Goal: Information Seeking & Learning: Find specific fact

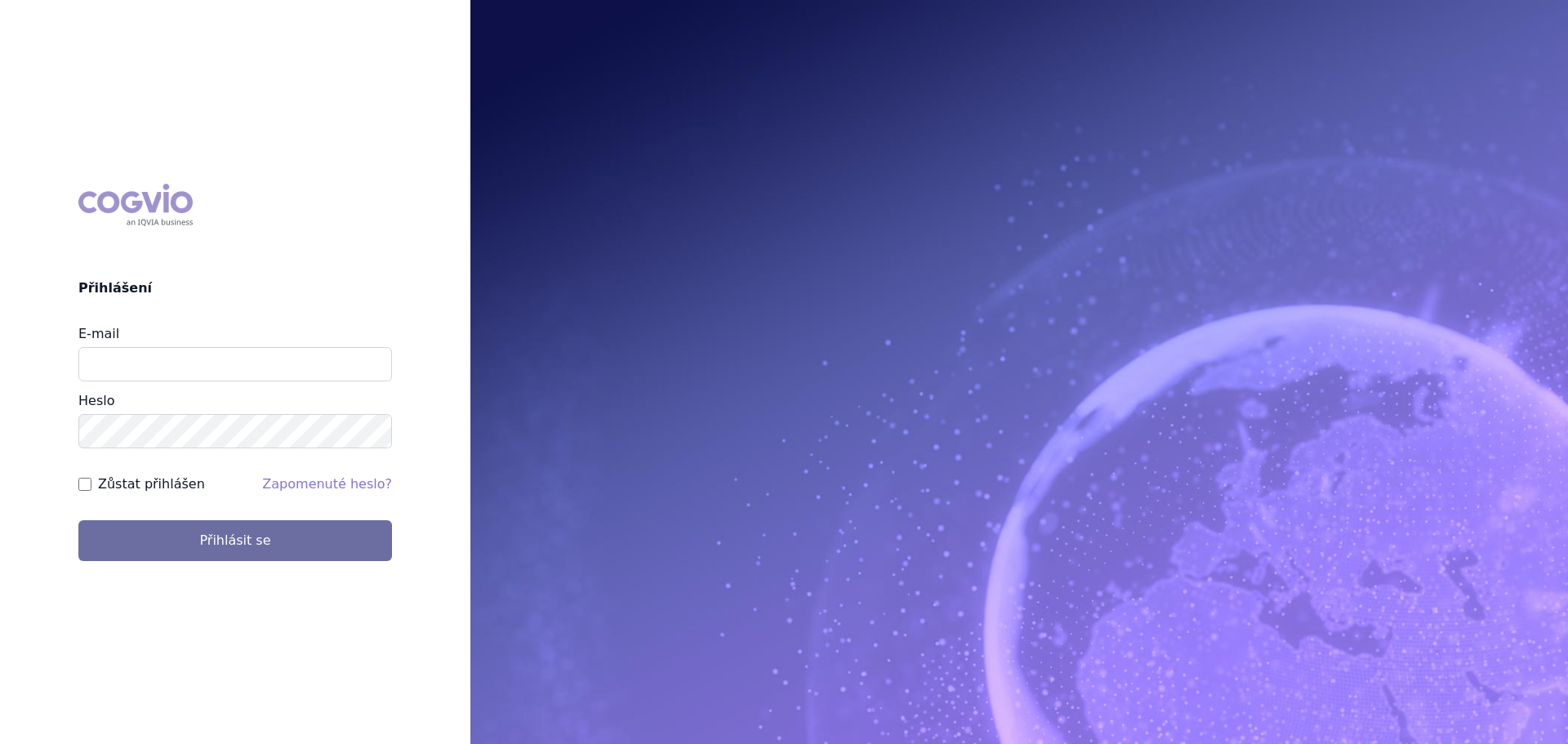
type input "[EMAIL_ADDRESS][PERSON_NAME][DOMAIN_NAME]"
click at [79, 520] on button "Přihlásit se" at bounding box center [236, 540] width 313 height 40
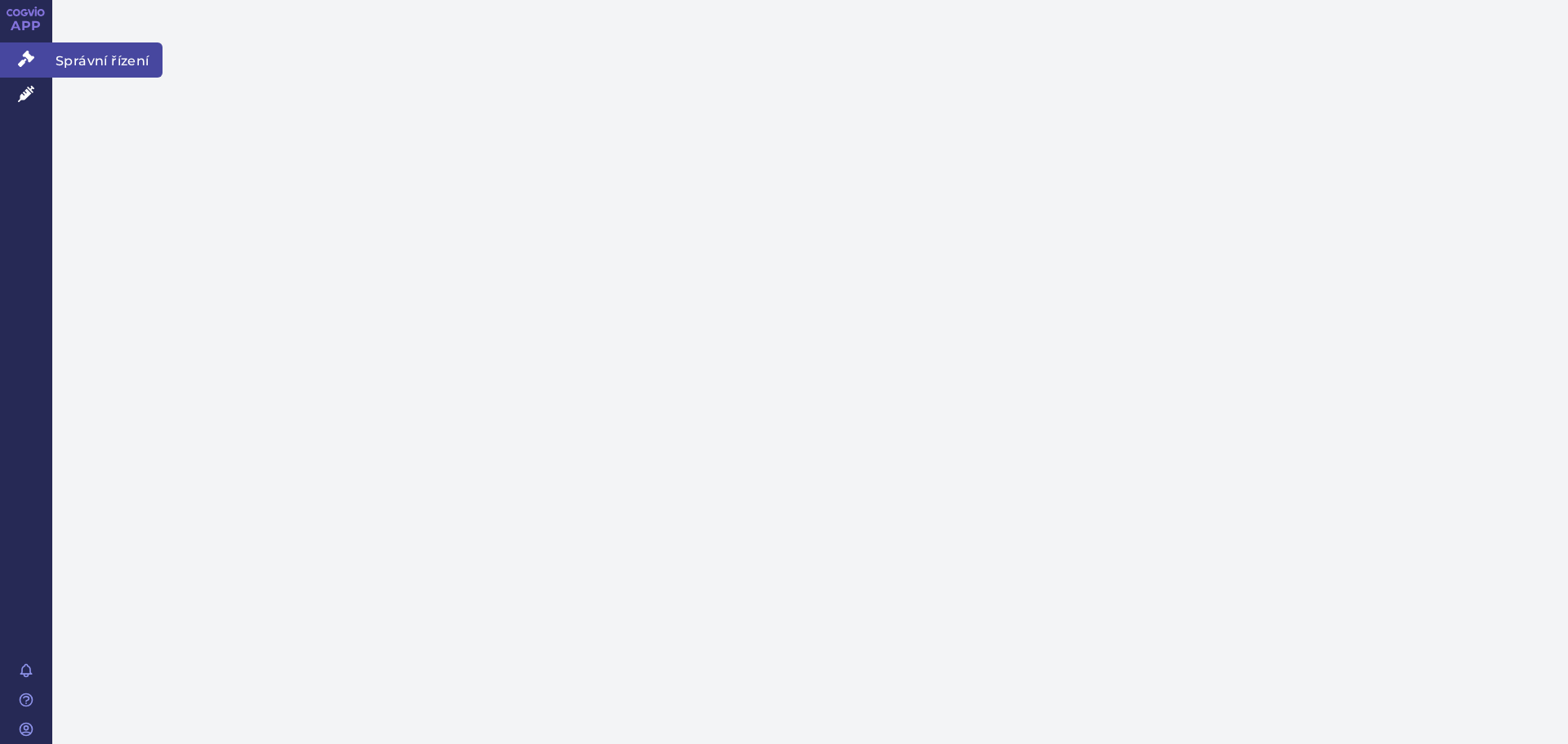
click at [90, 59] on span "Správní řízení" at bounding box center [107, 60] width 111 height 35
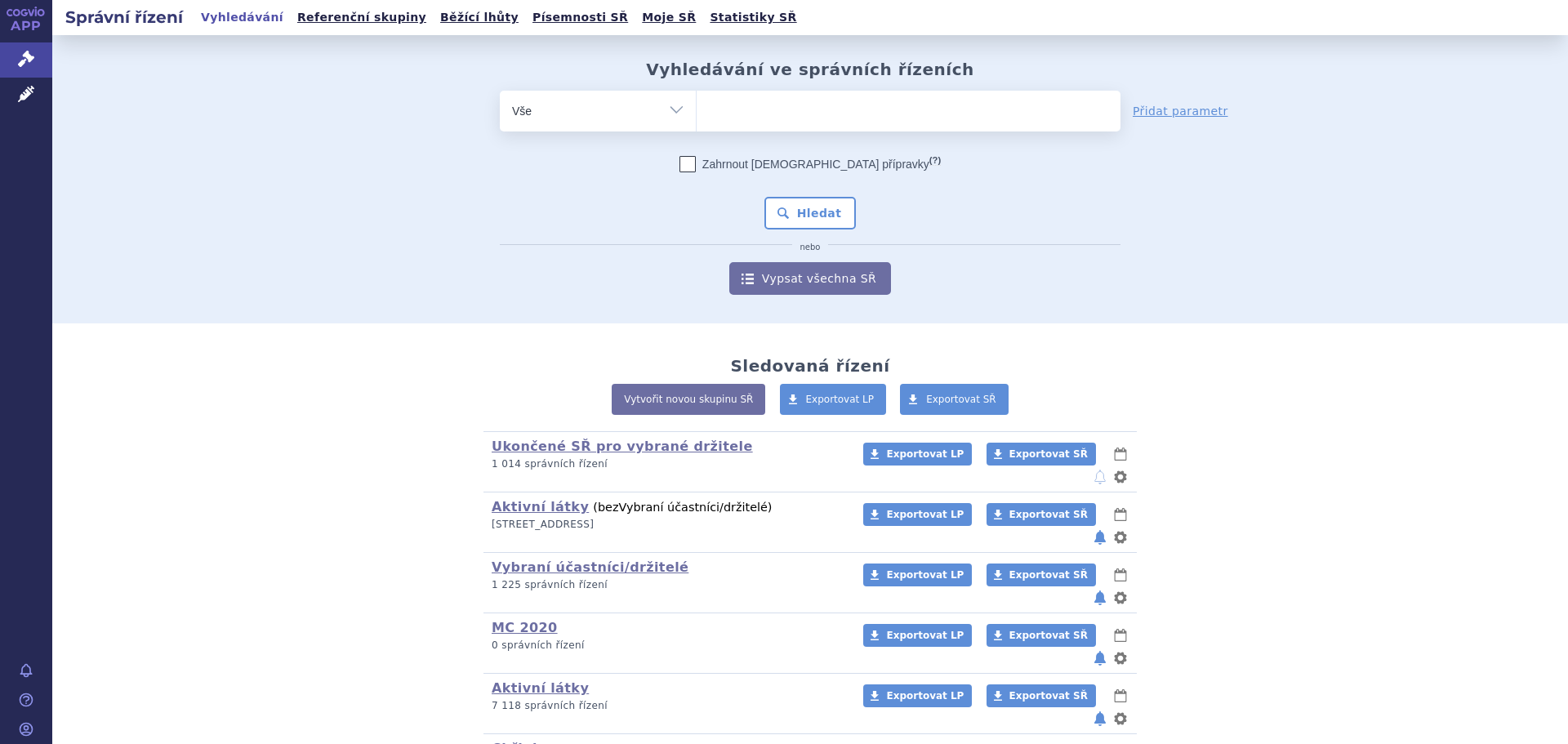
click at [882, 118] on ul at bounding box center [908, 108] width 424 height 35
click at [697, 118] on select at bounding box center [696, 110] width 1 height 40
type input "al"
type input "aldar"
type input "aldara"
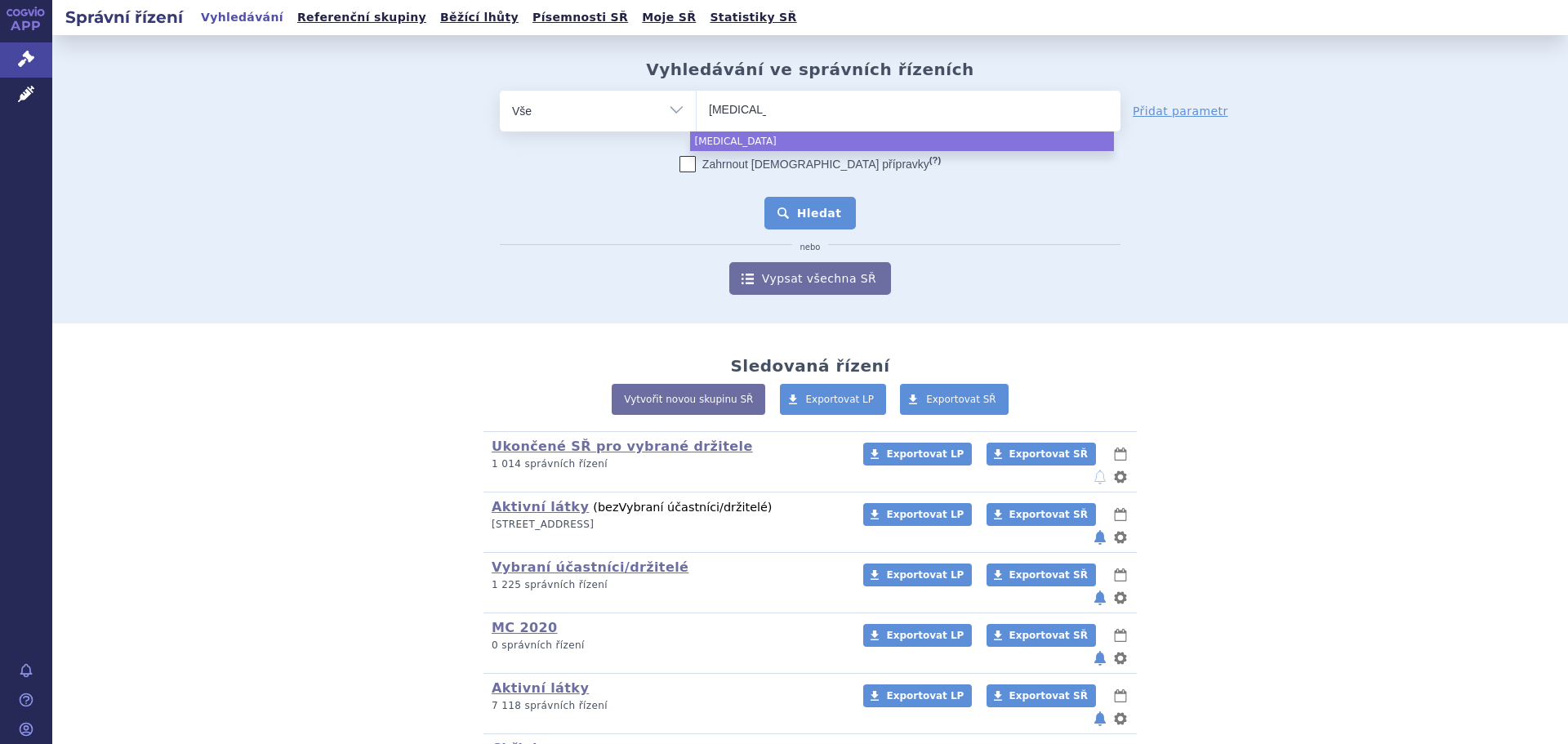
select select "aldara"
click at [815, 207] on button "Hledat" at bounding box center [810, 213] width 92 height 33
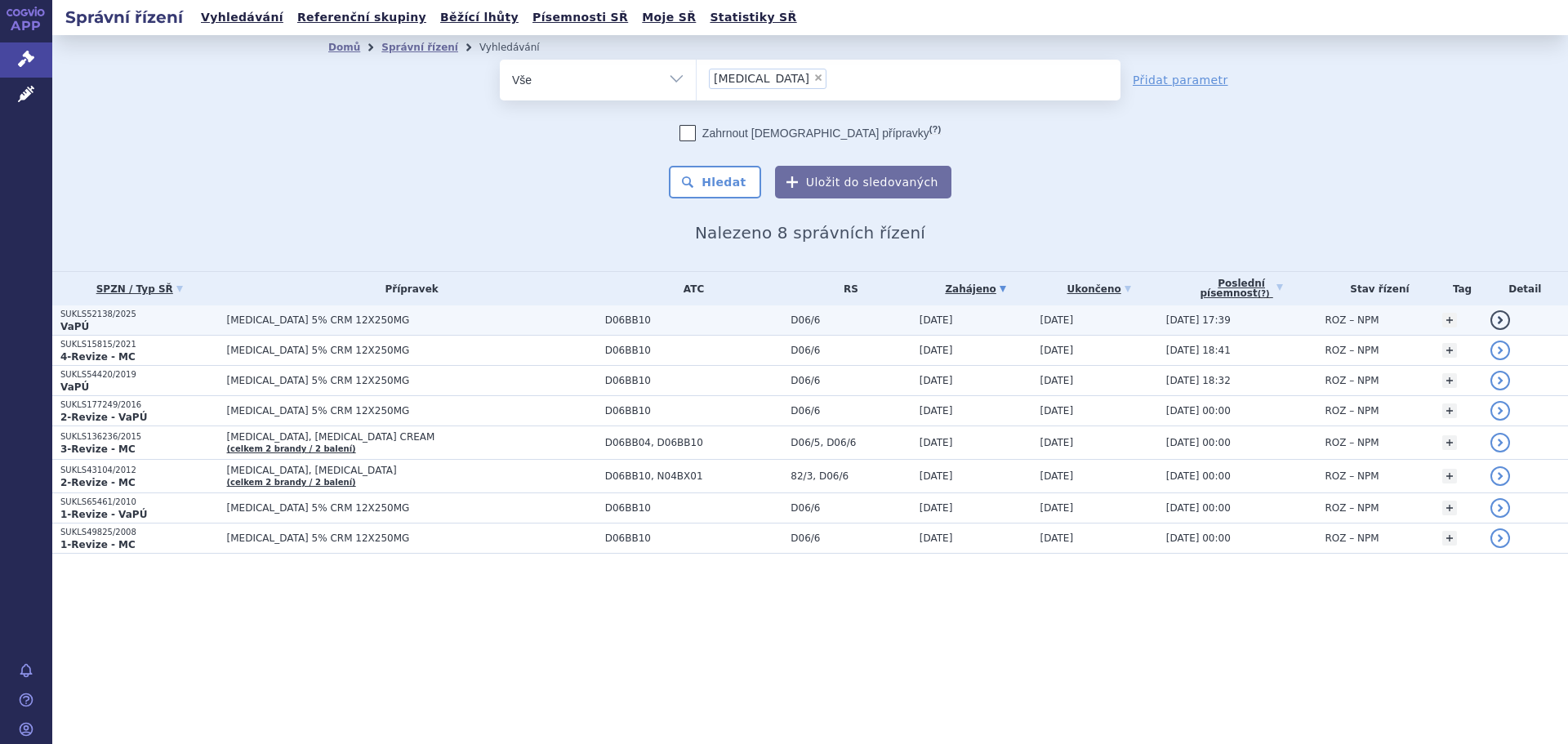
click at [267, 325] on span "ALDARA 5% CRM 12X250MG" at bounding box center [411, 320] width 370 height 12
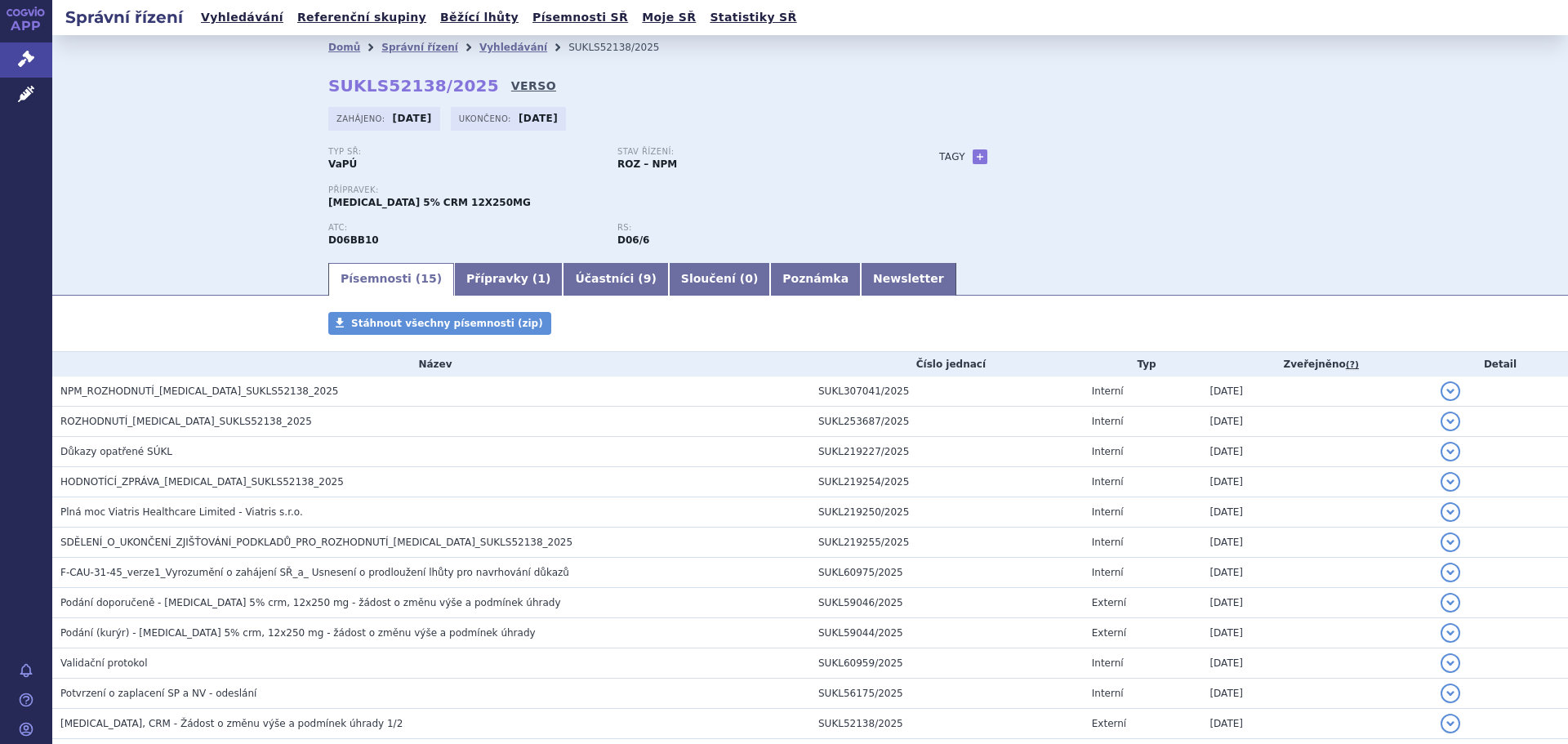
click at [511, 80] on link "VERSO" at bounding box center [534, 86] width 45 height 16
